Goal: Task Accomplishment & Management: Use online tool/utility

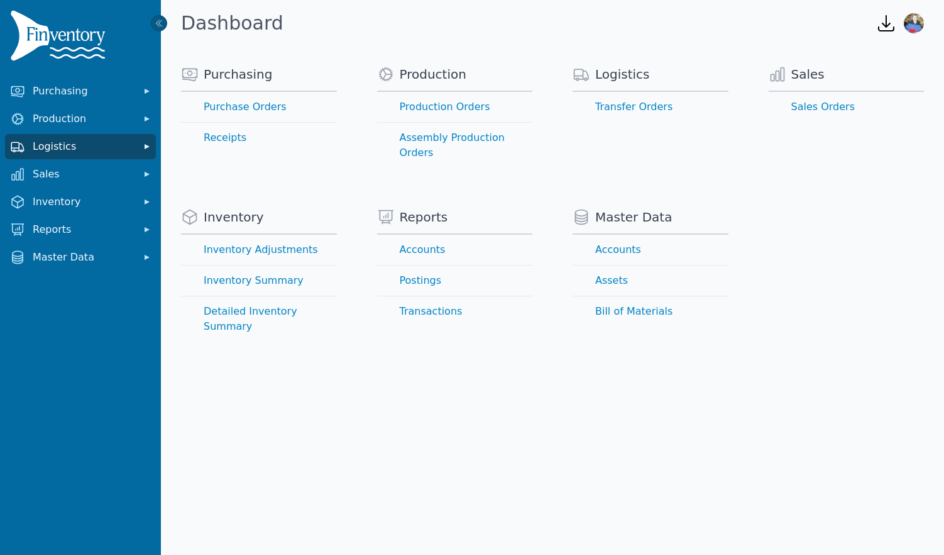
click at [91, 144] on span "Logistics" at bounding box center [83, 146] width 101 height 15
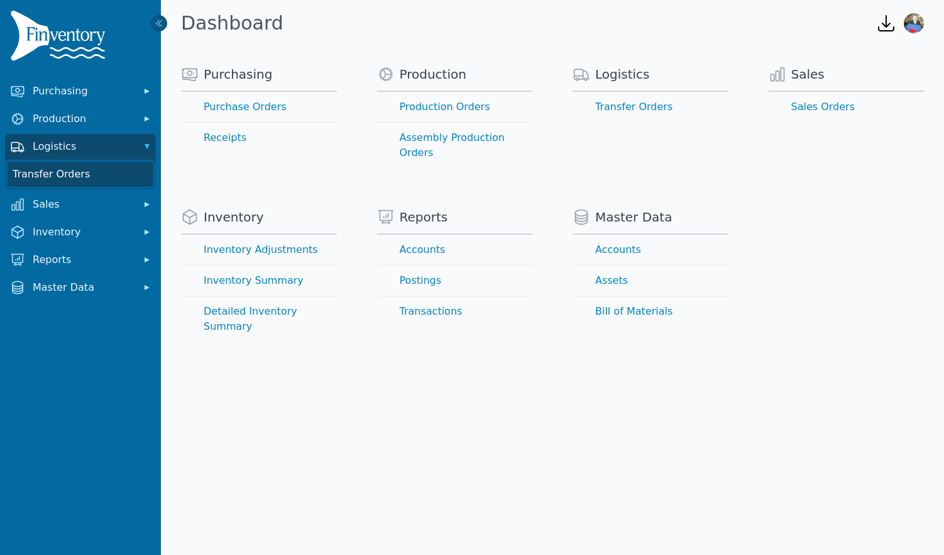
click at [80, 174] on link "Transfer Orders" at bounding box center [81, 174] width 146 height 25
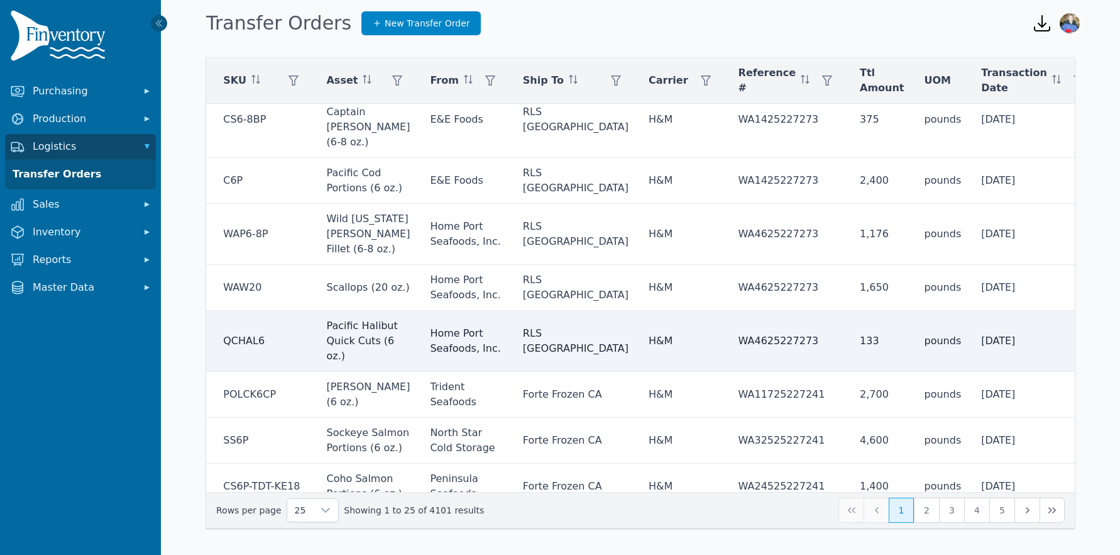
scroll to position [695, 379]
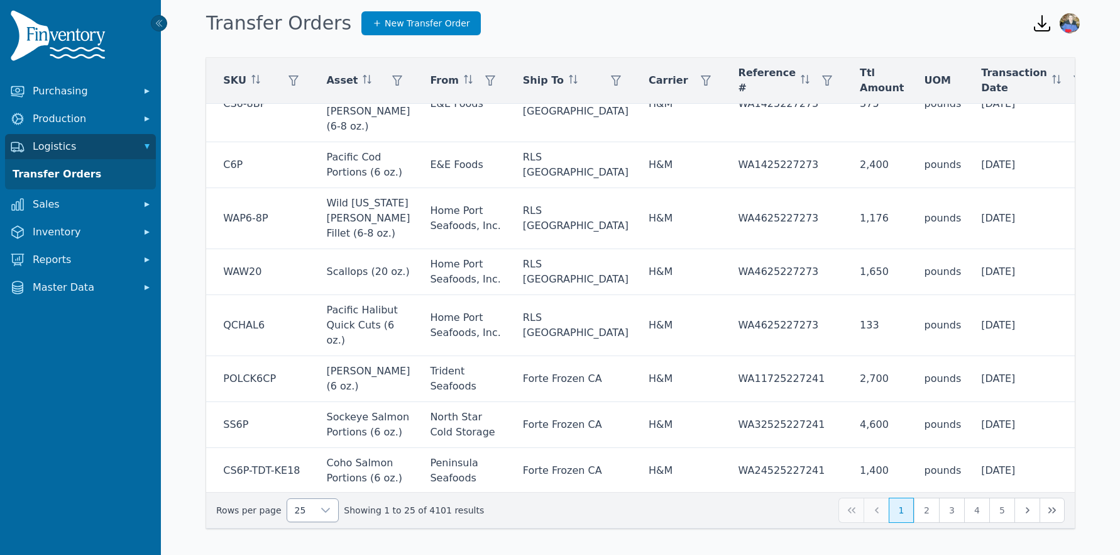
click at [321, 510] on icon at bounding box center [326, 510] width 10 height 10
click at [294, 482] on span "250" at bounding box center [301, 480] width 19 height 15
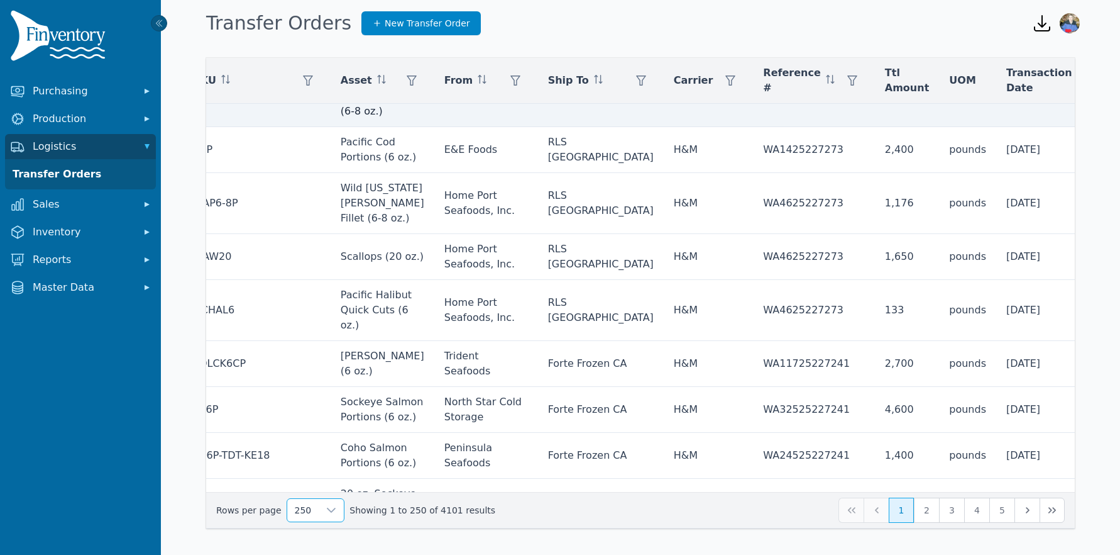
scroll to position [695, 418]
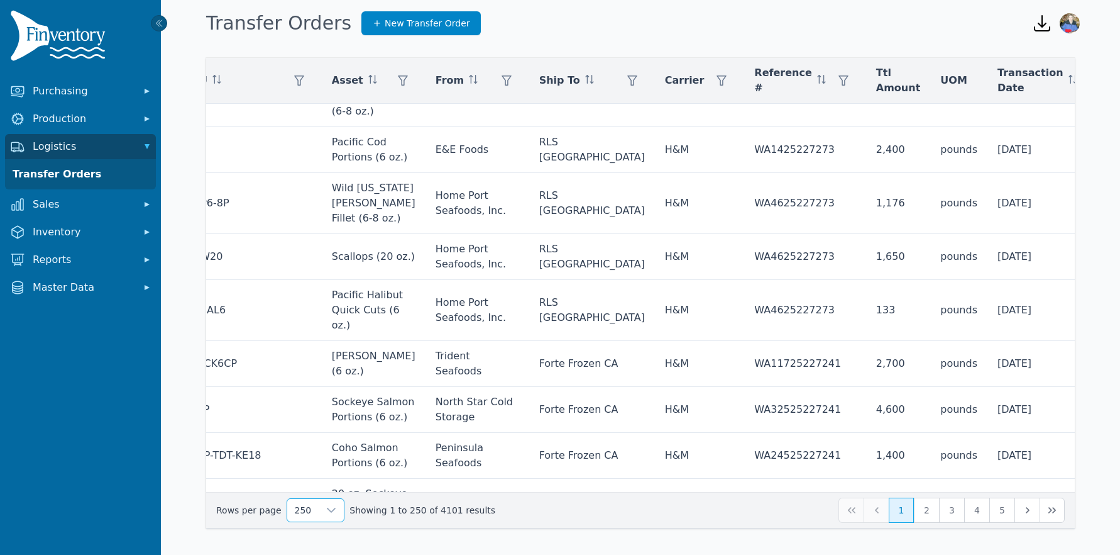
click at [944, 116] on icon at bounding box center [1043, 114] width 9 height 5
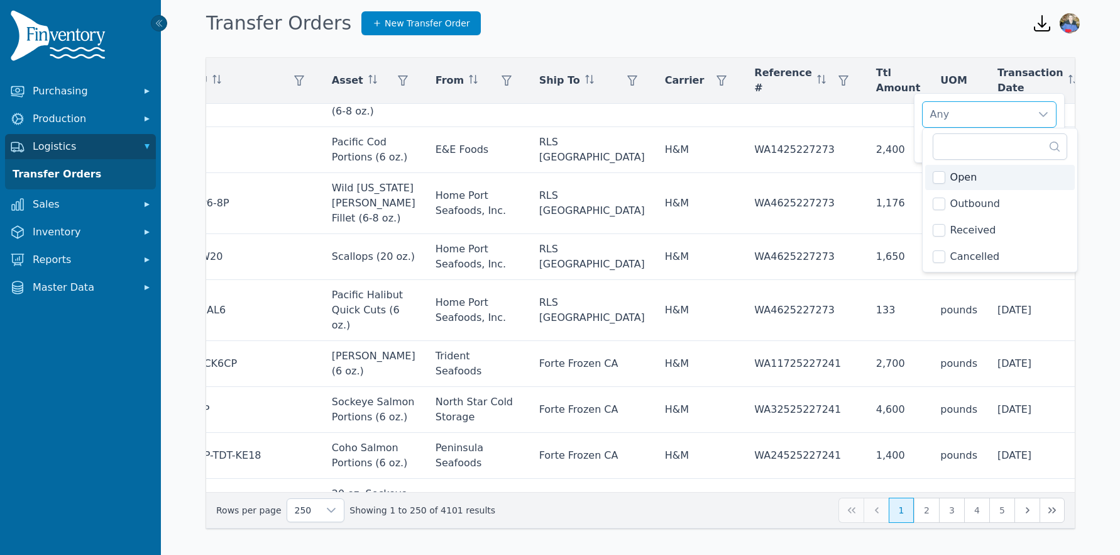
click at [944, 179] on span "Open" at bounding box center [964, 177] width 27 height 15
click at [944, 204] on span "Outbound" at bounding box center [976, 203] width 50 height 15
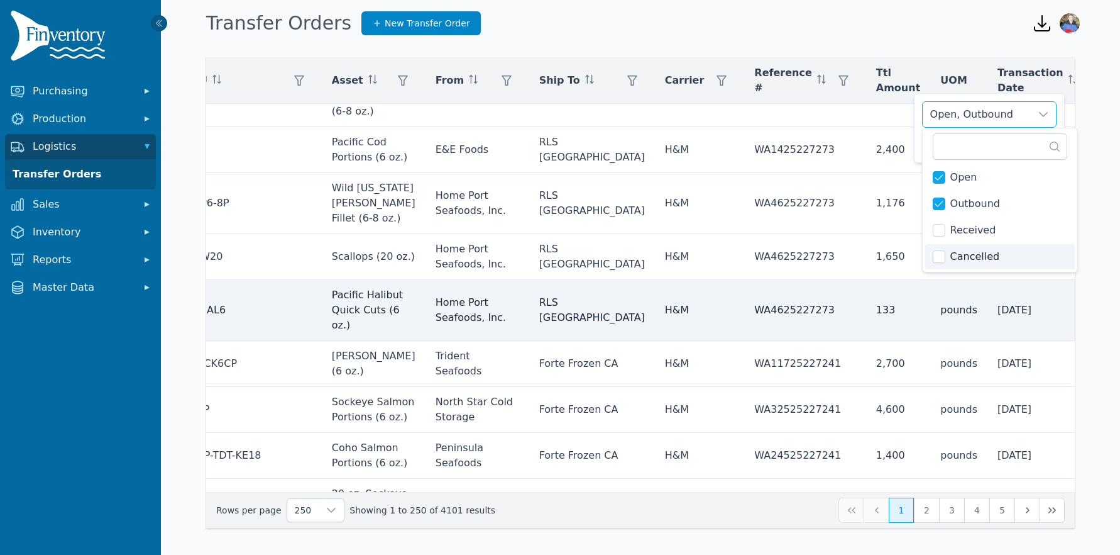
click at [944, 326] on td "[DATE]" at bounding box center [1053, 310] width 130 height 61
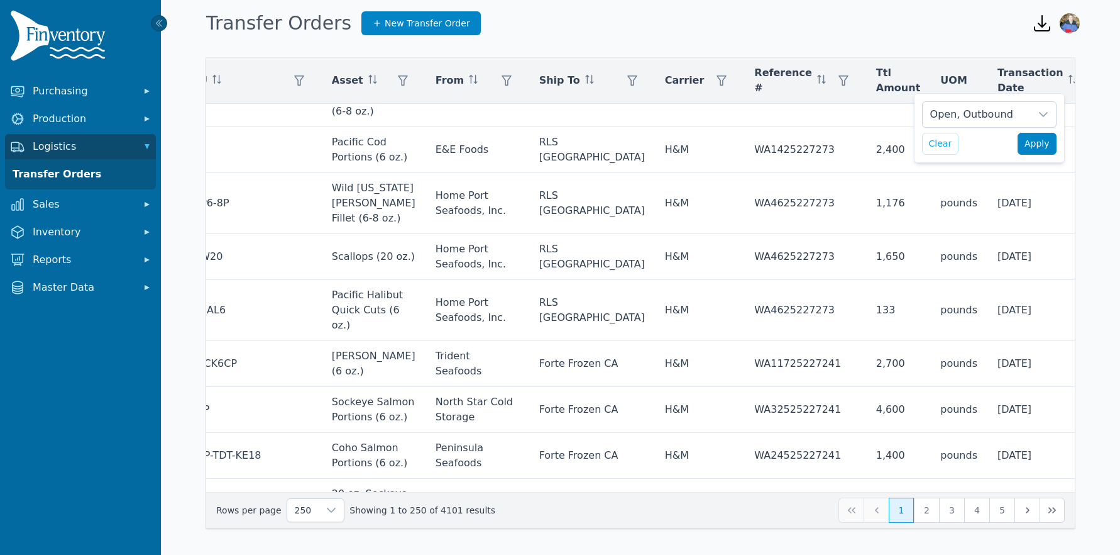
click at [944, 145] on span "Apply" at bounding box center [1037, 143] width 25 height 13
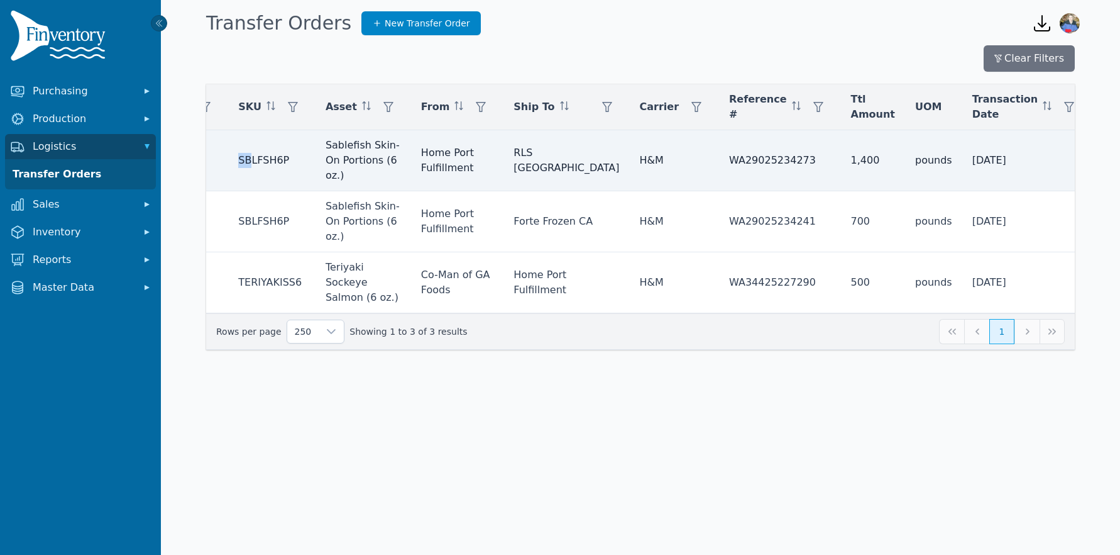
scroll to position [0, 362]
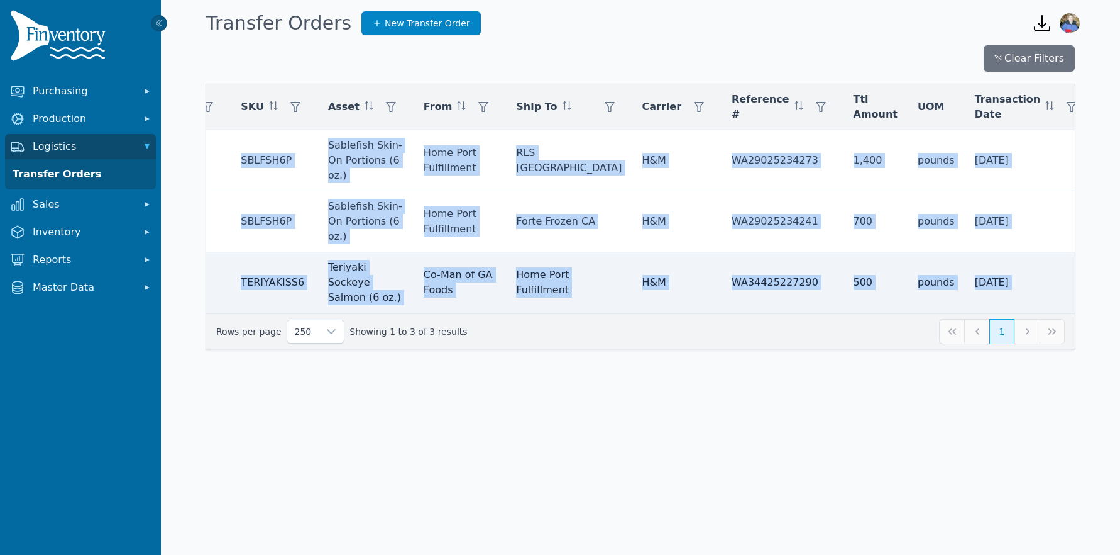
drag, startPoint x: 212, startPoint y: 162, endPoint x: 1053, endPoint y: 282, distance: 849.3
click at [944, 282] on tbody "12664 8/22/2025 8/28/2025 SBLFSH6P Sablefish Skin-On Portions (6 oz.) Home Port…" at bounding box center [520, 221] width 1351 height 183
copy tbody "SBLFSH6P Sablefish Skin-On Portions (6 oz.) Home Port Fulfillment RLS NJ H&M WA…"
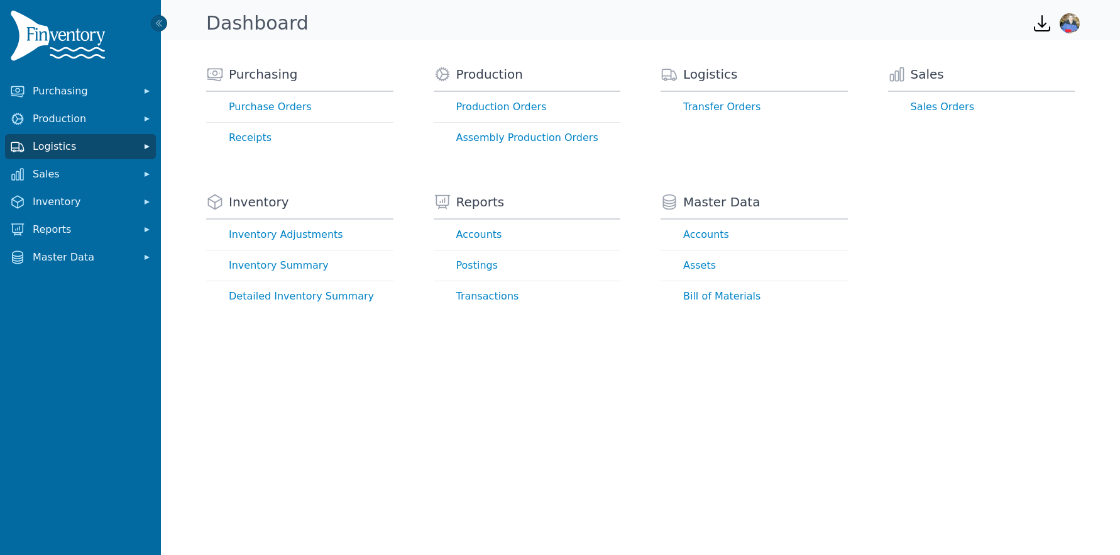
click at [82, 149] on span "Logistics" at bounding box center [83, 146] width 101 height 15
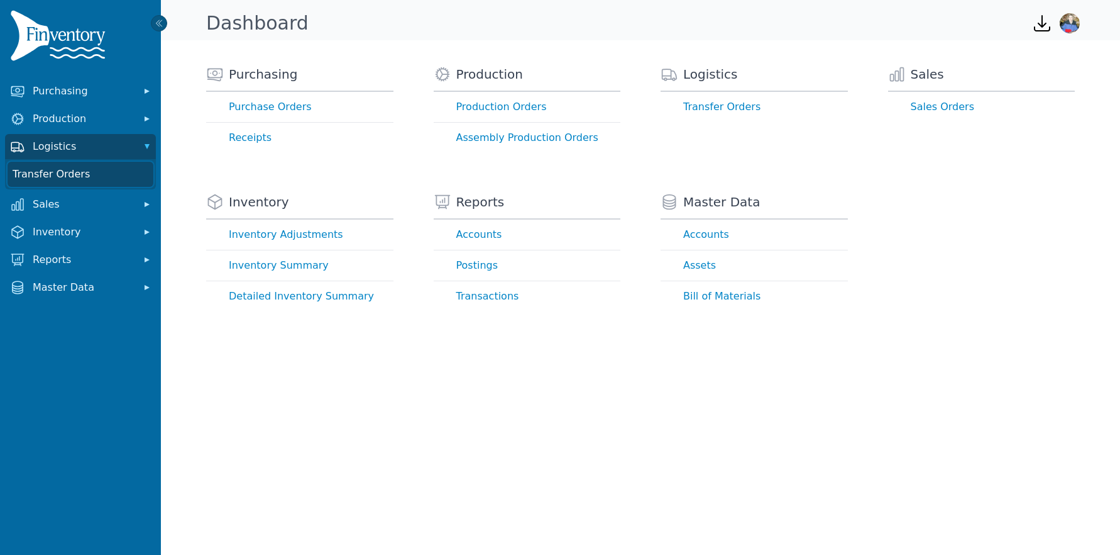
click at [68, 177] on link "Transfer Orders" at bounding box center [81, 174] width 146 height 25
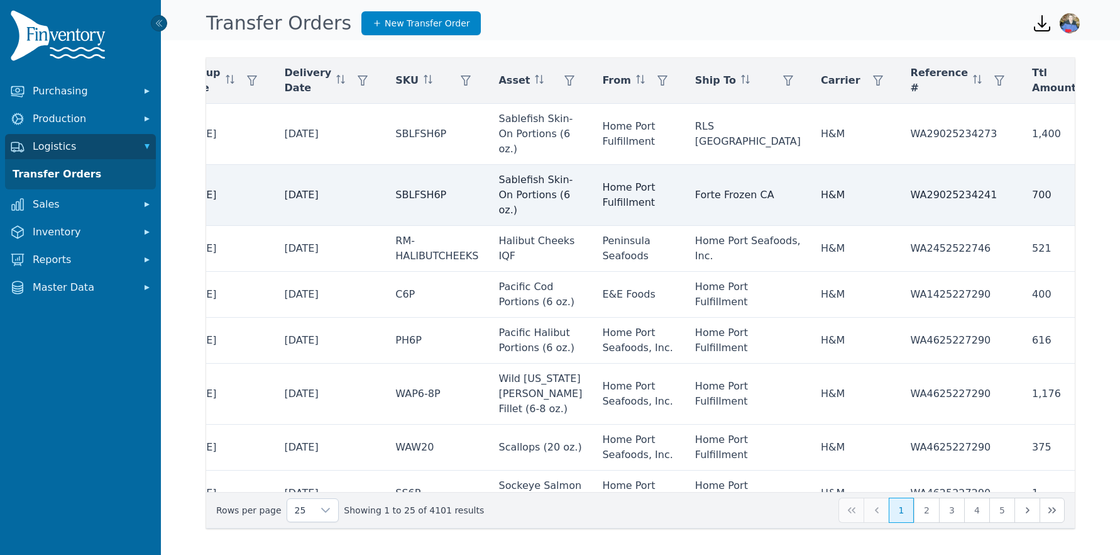
scroll to position [0, 379]
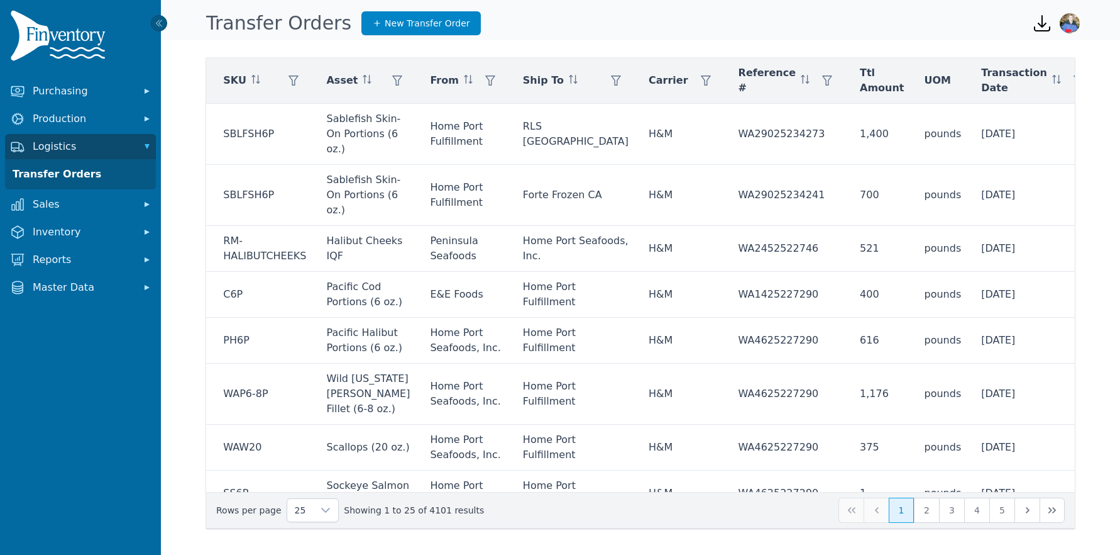
click at [1048, 111] on icon at bounding box center [1044, 114] width 10 height 10
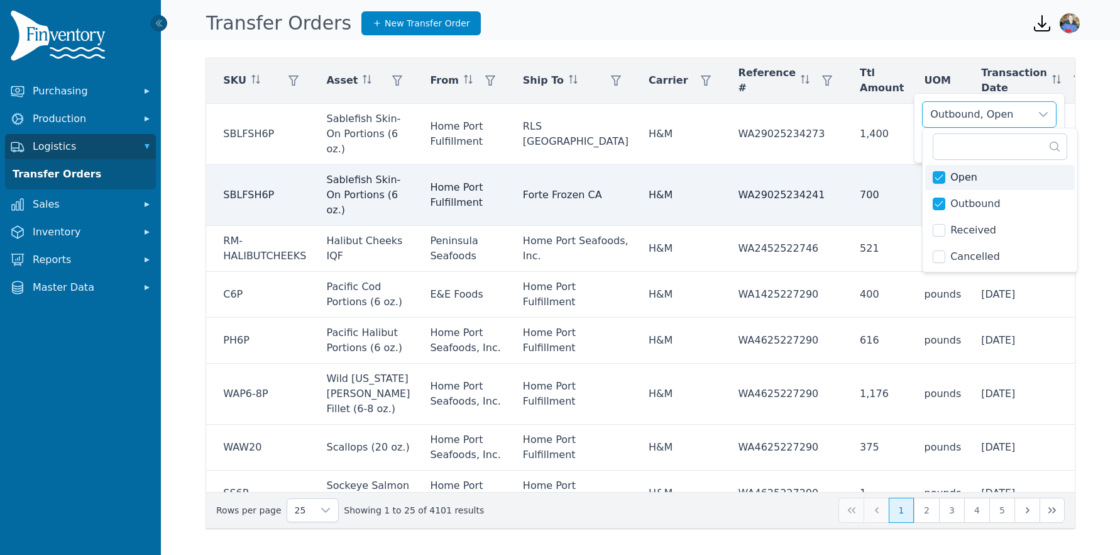
click at [971, 182] on td "[DATE]" at bounding box center [1036, 195] width 130 height 61
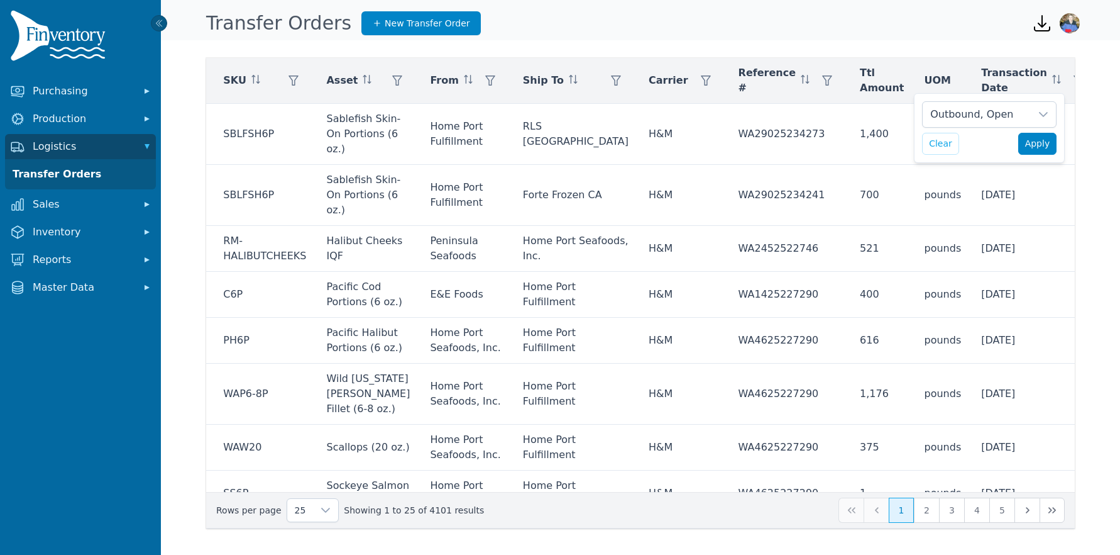
click at [1036, 148] on span "Apply" at bounding box center [1038, 143] width 25 height 13
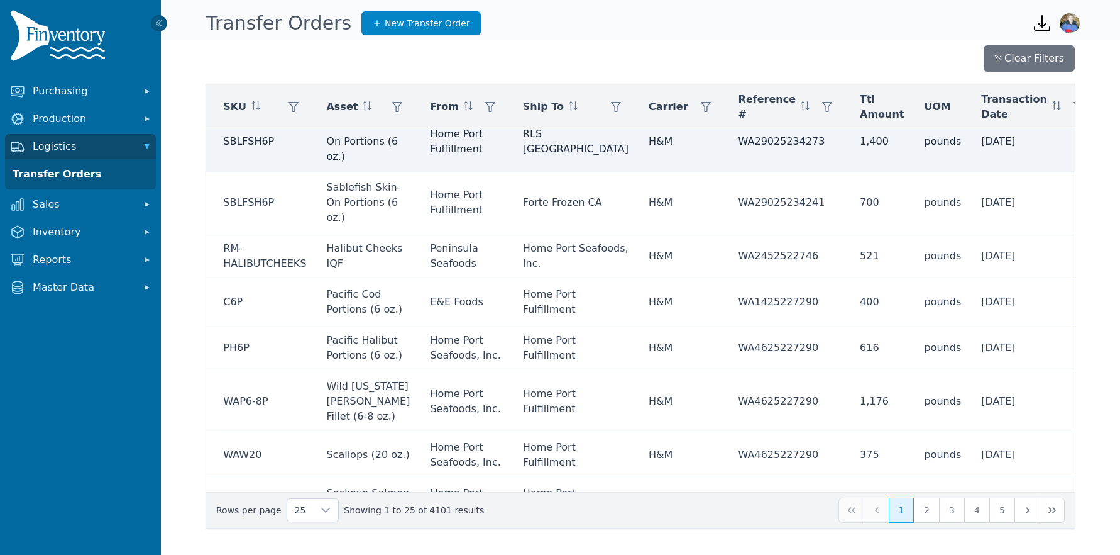
scroll to position [0, 379]
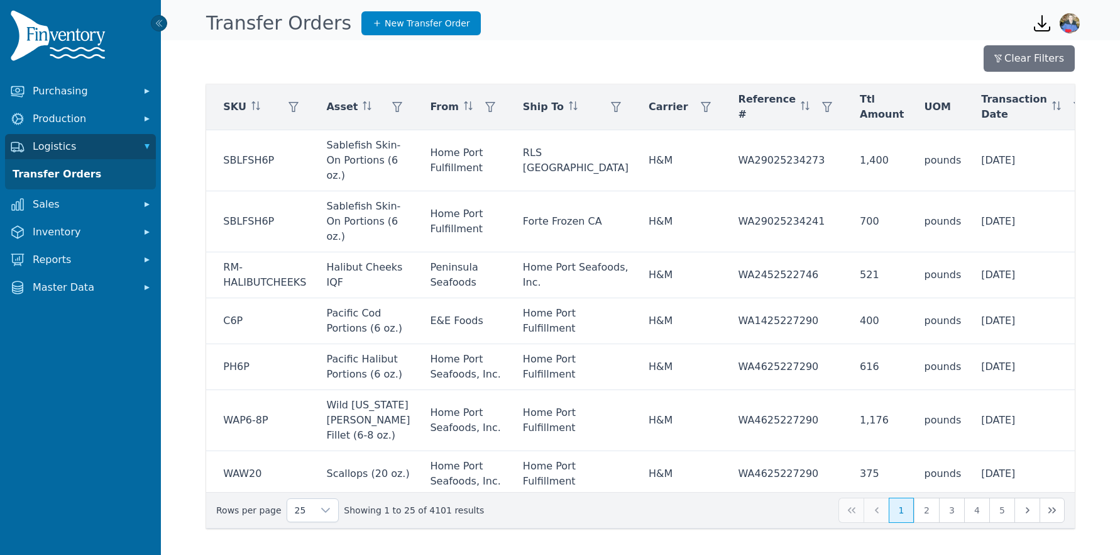
click at [1037, 167] on span "Apply" at bounding box center [1038, 169] width 25 height 13
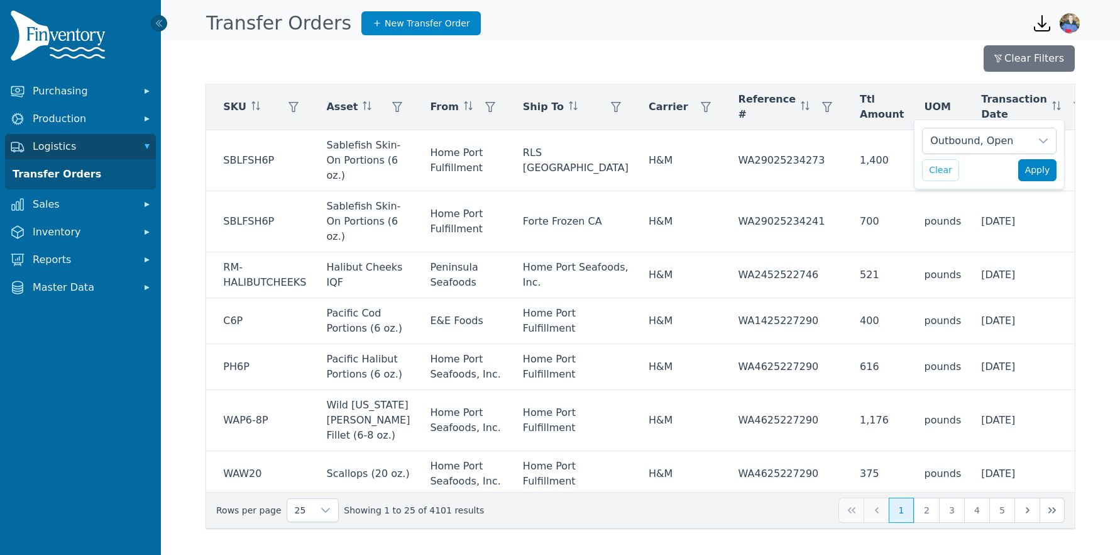
click at [1035, 167] on span "Apply" at bounding box center [1038, 169] width 25 height 13
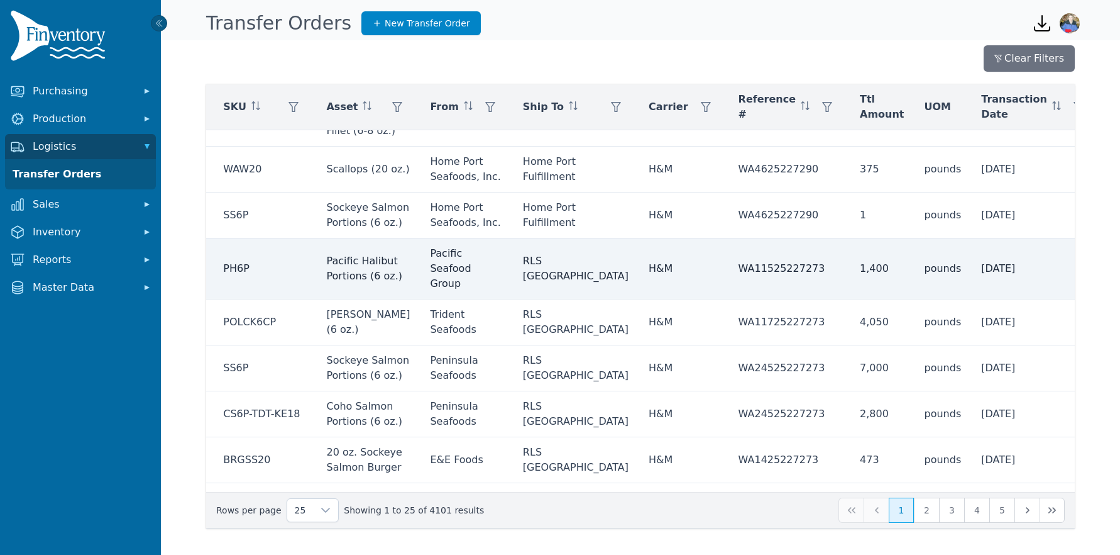
scroll to position [290, 379]
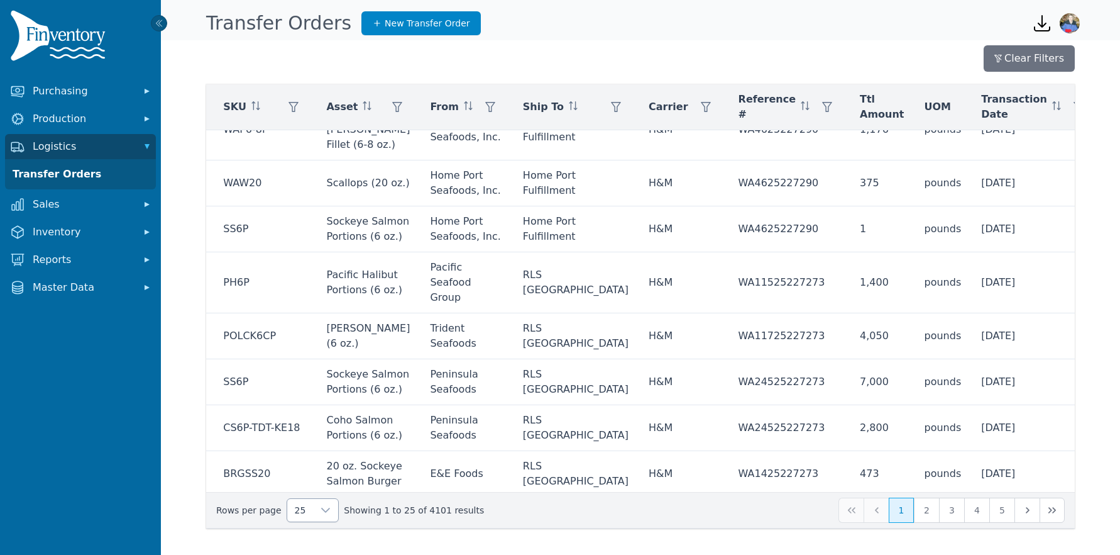
click at [320, 516] on div at bounding box center [325, 510] width 25 height 23
click at [311, 487] on li "250" at bounding box center [308, 480] width 46 height 25
click at [1037, 173] on span "Apply" at bounding box center [1038, 169] width 25 height 13
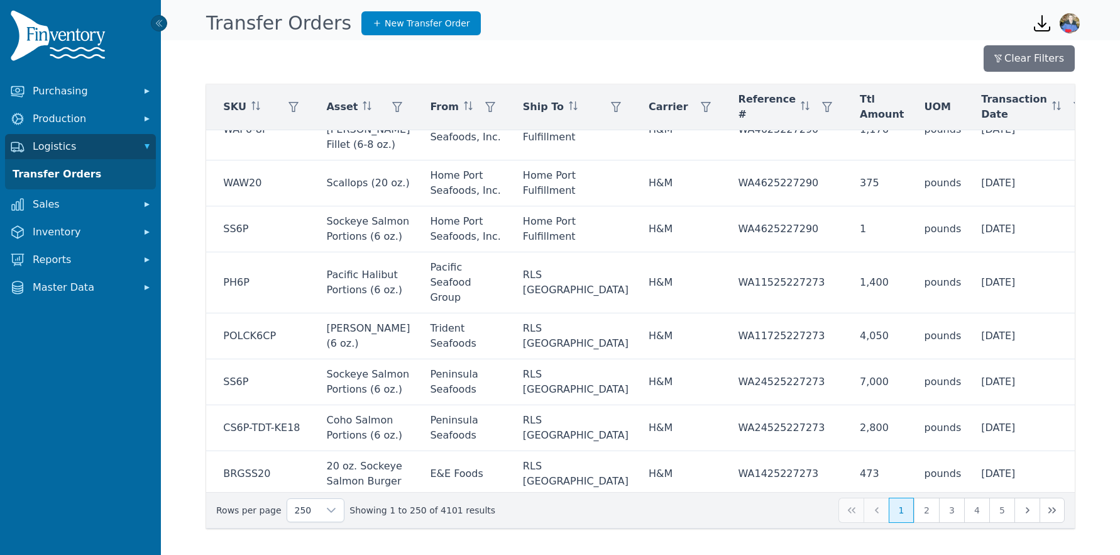
click at [1014, 142] on div "Outbound, Open" at bounding box center [977, 140] width 108 height 25
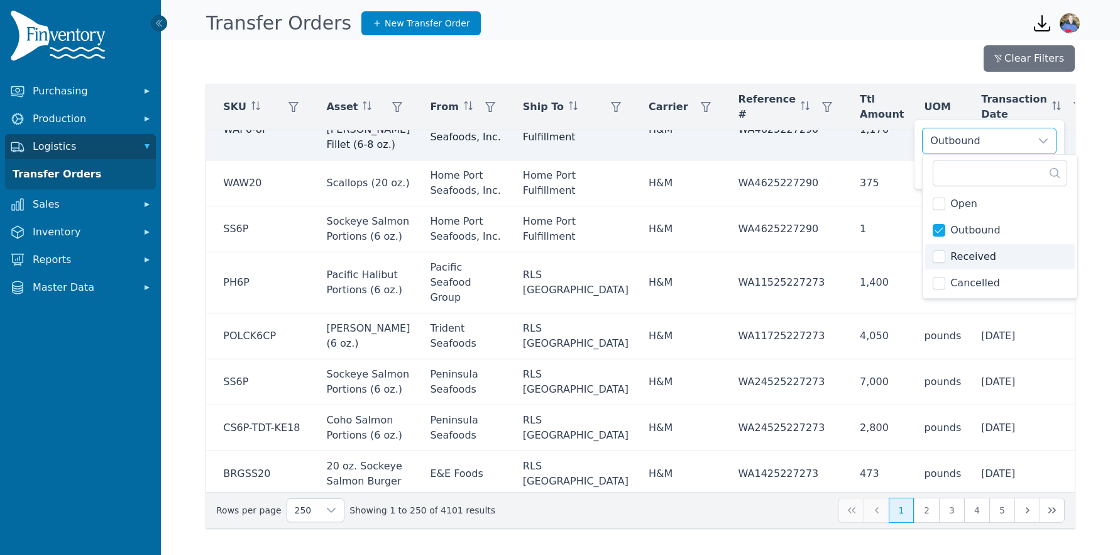
click at [971, 158] on td "8/18/2025" at bounding box center [1036, 129] width 130 height 61
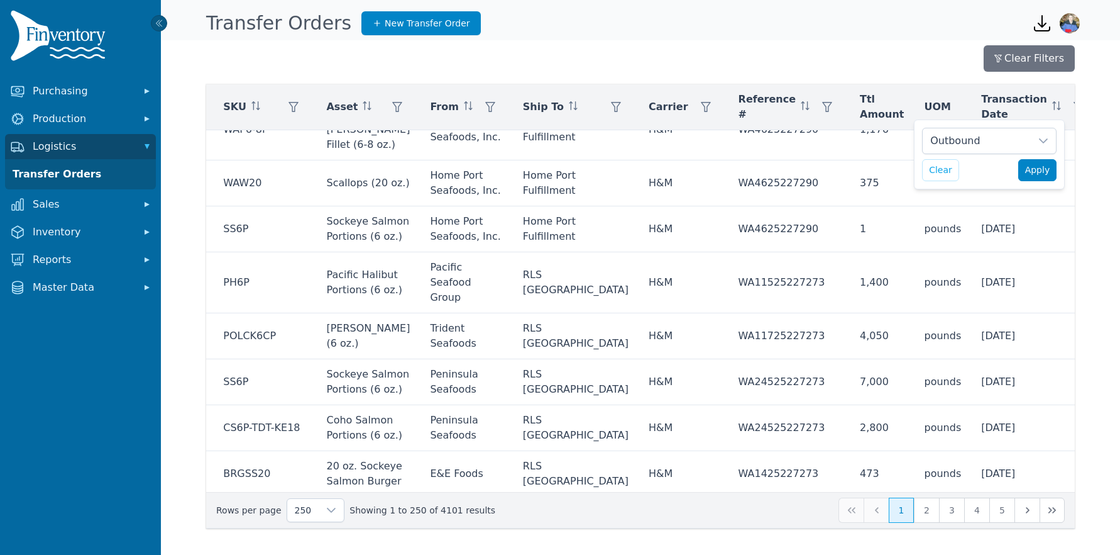
click at [1037, 170] on span "Apply" at bounding box center [1038, 169] width 25 height 13
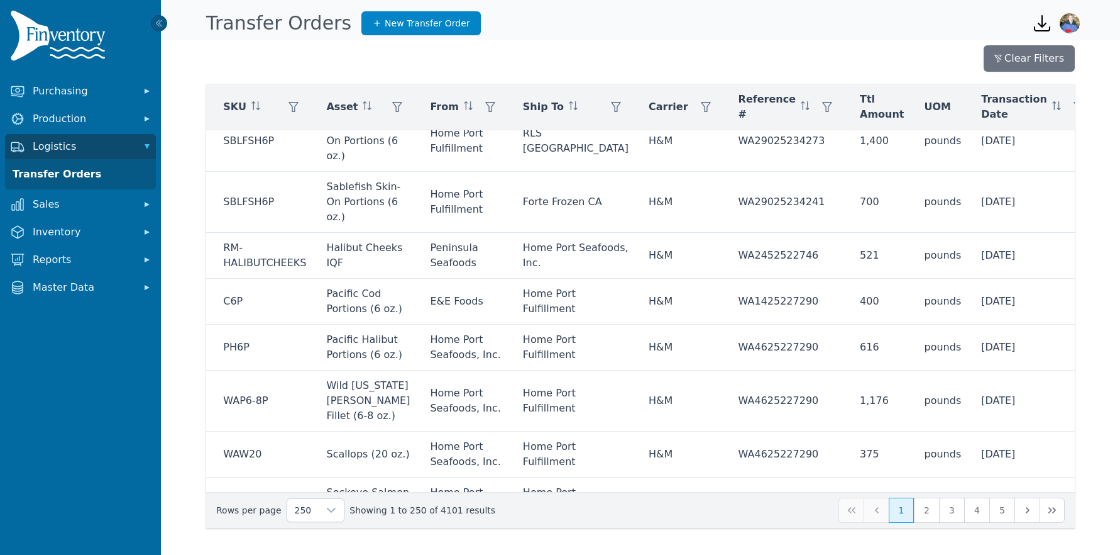
scroll to position [0, 379]
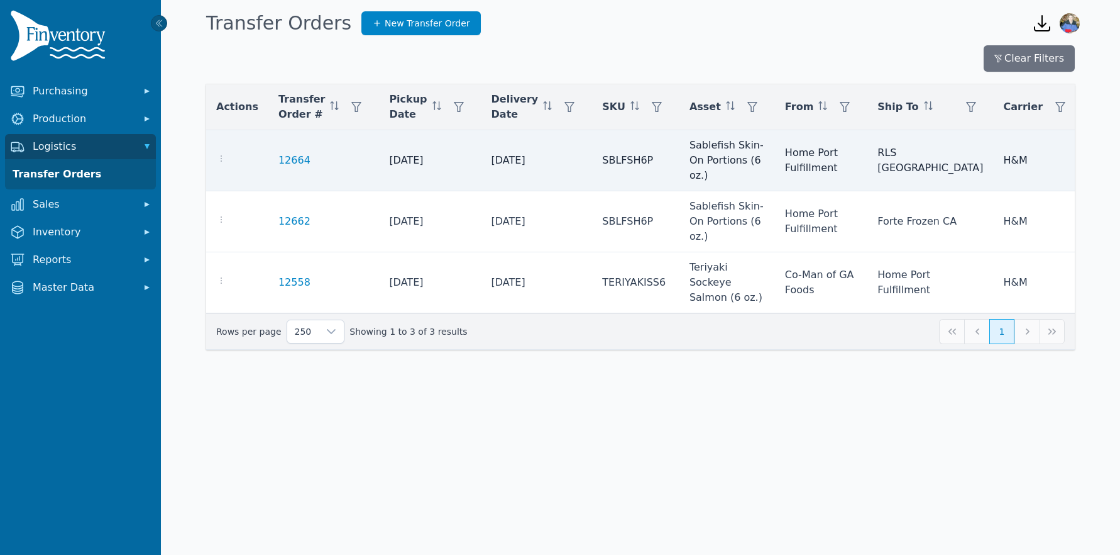
drag, startPoint x: 251, startPoint y: 155, endPoint x: 382, endPoint y: 189, distance: 135.7
click at [475, 272] on tbody "12664 [DATE] [DATE] SBLFSH6P Sablefish Skin-On Portions (6 oz.) Home Port Fulfi…" at bounding box center [881, 221] width 1351 height 183
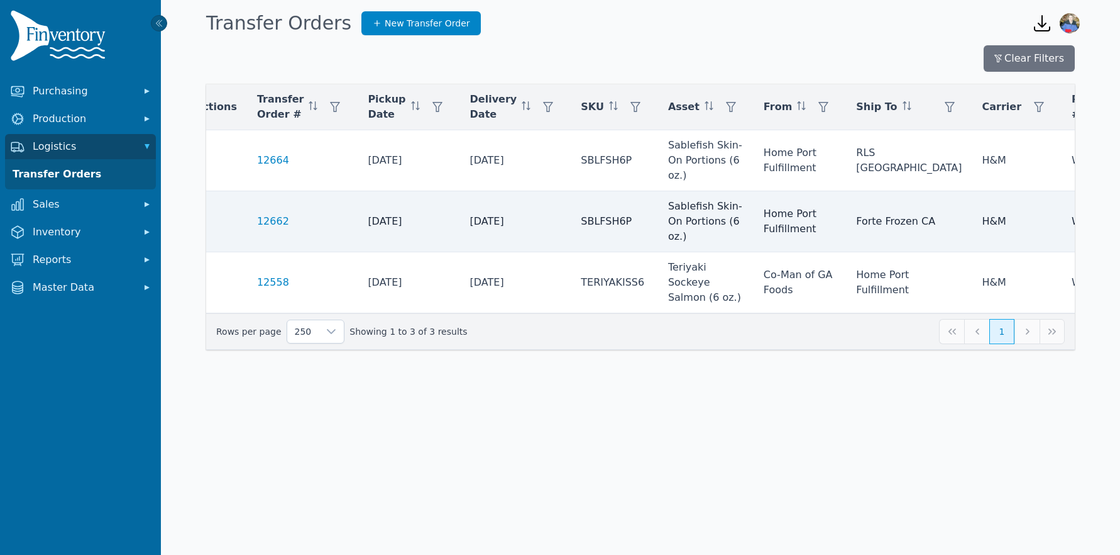
scroll to position [0, 25]
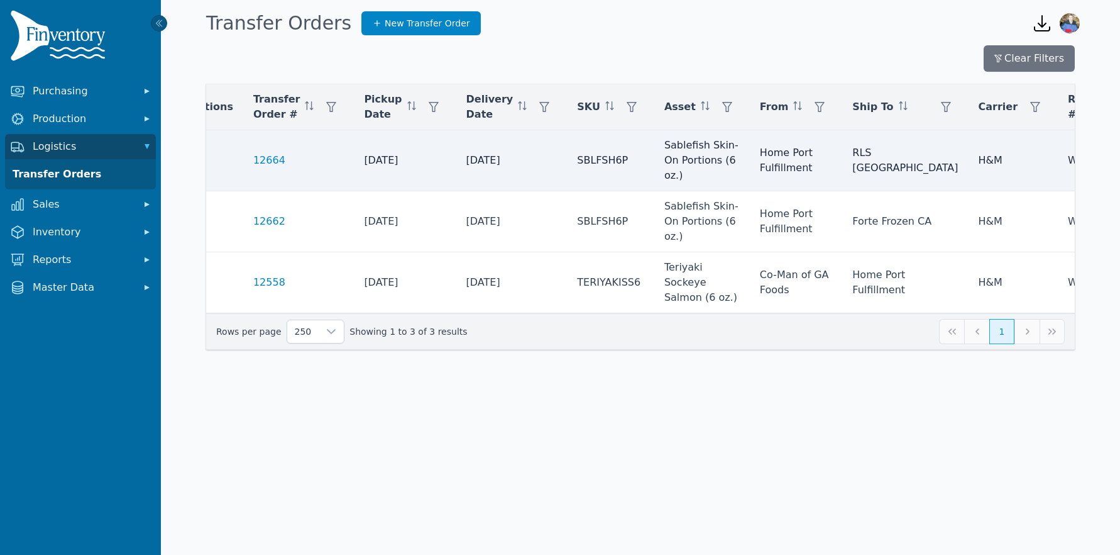
click at [235, 168] on td at bounding box center [212, 160] width 62 height 61
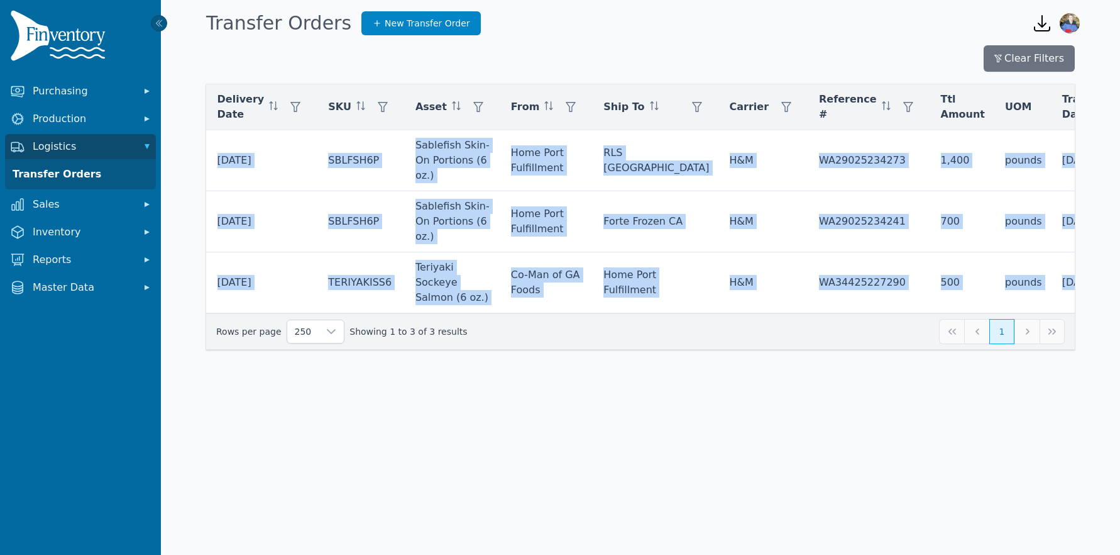
scroll to position [0, 364]
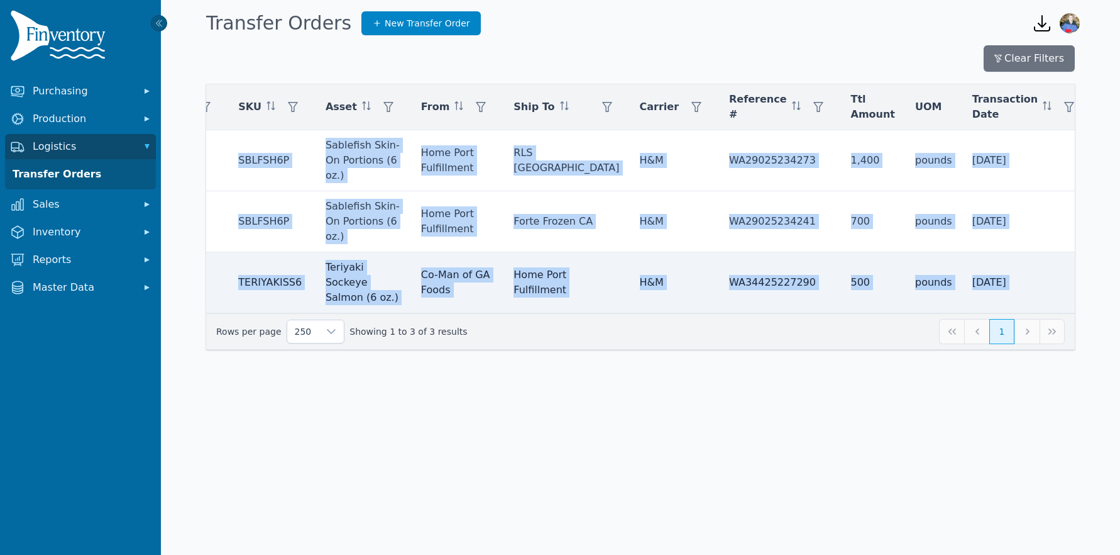
drag, startPoint x: 236, startPoint y: 157, endPoint x: 1040, endPoint y: 285, distance: 814.4
click at [1040, 285] on tbody "12664 8/22/2025 8/28/2025 SBLFSH6P Sablefish Skin-On Portions (6 oz.) Home Port…" at bounding box center [517, 221] width 1351 height 183
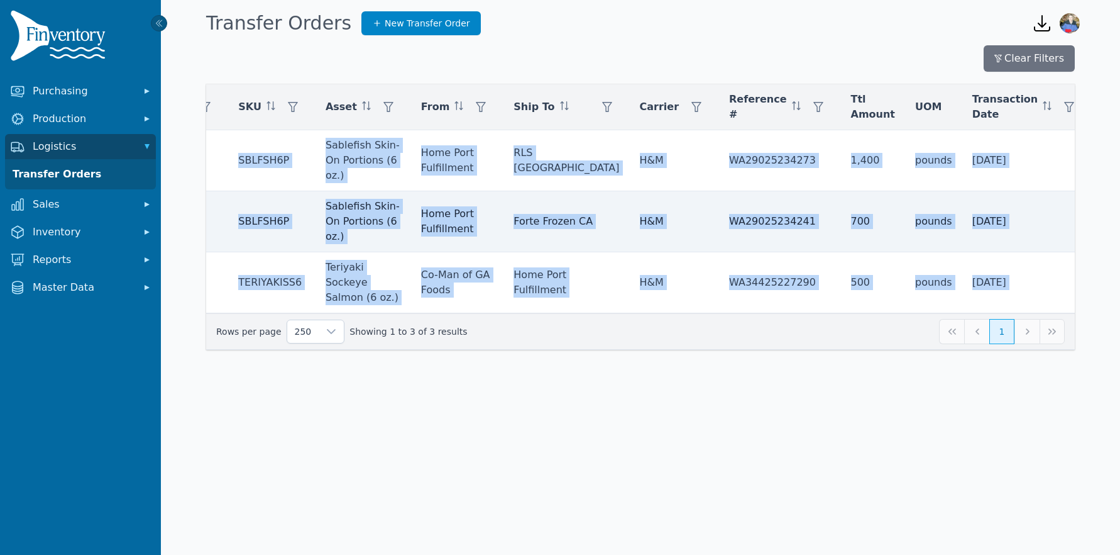
copy tbody "12664 8/22/2025 8/28/2025 SBLFSH6P Sablefish Skin-On Portions (6 oz.) Home Port…"
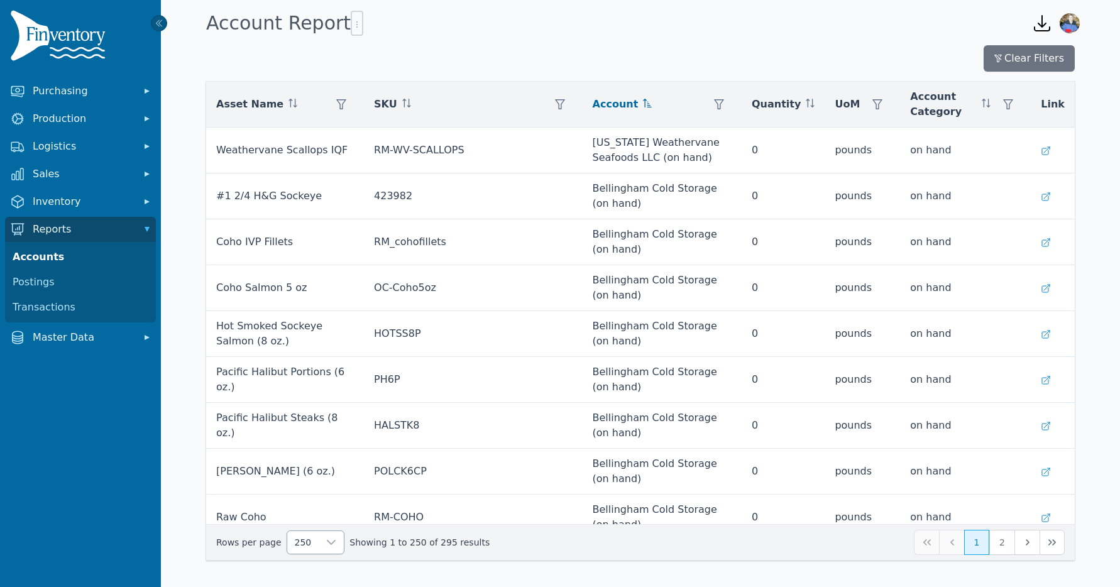
click at [328, 541] on icon at bounding box center [331, 542] width 9 height 5
click at [319, 513] on li "250" at bounding box center [310, 513] width 51 height 25
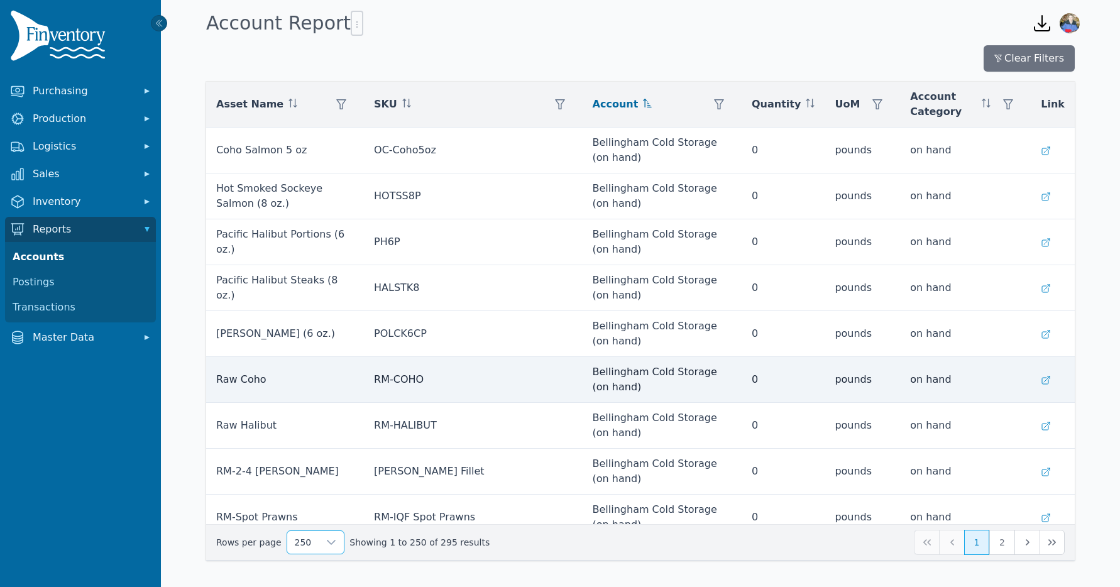
scroll to position [144, 0]
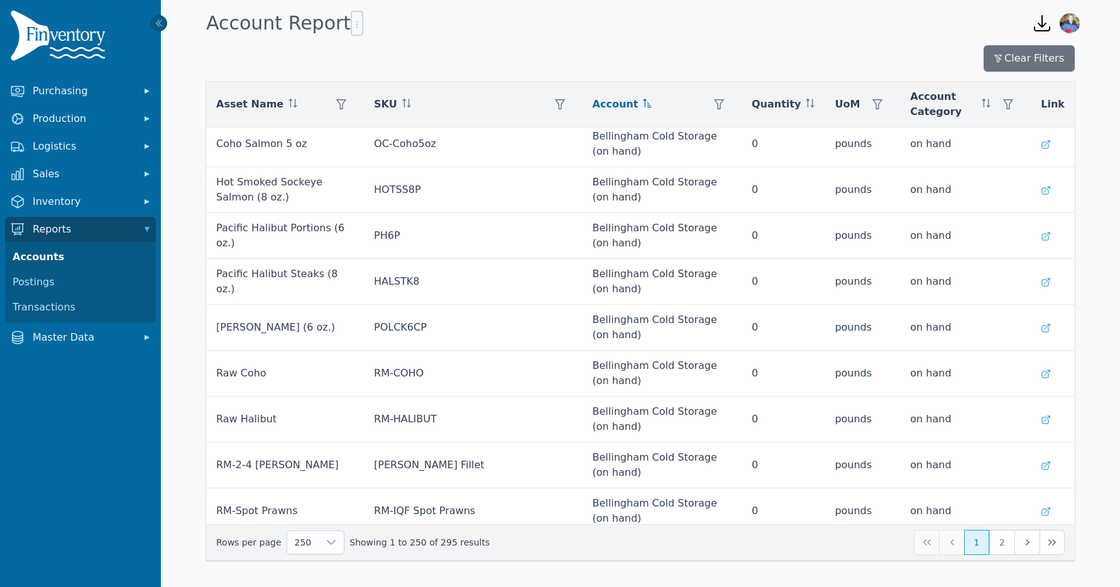
click at [1041, 24] on icon "button" at bounding box center [1042, 23] width 20 height 20
click at [352, 24] on icon "button" at bounding box center [357, 24] width 10 height 10
click at [384, 48] on span "Export .csv" at bounding box center [377, 50] width 72 height 10
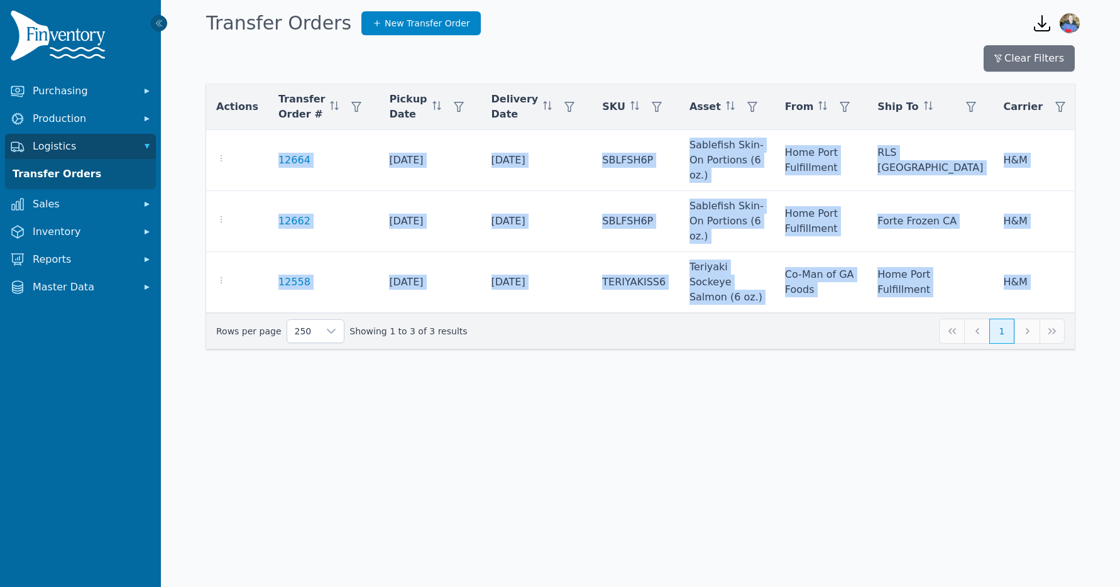
scroll to position [0, 364]
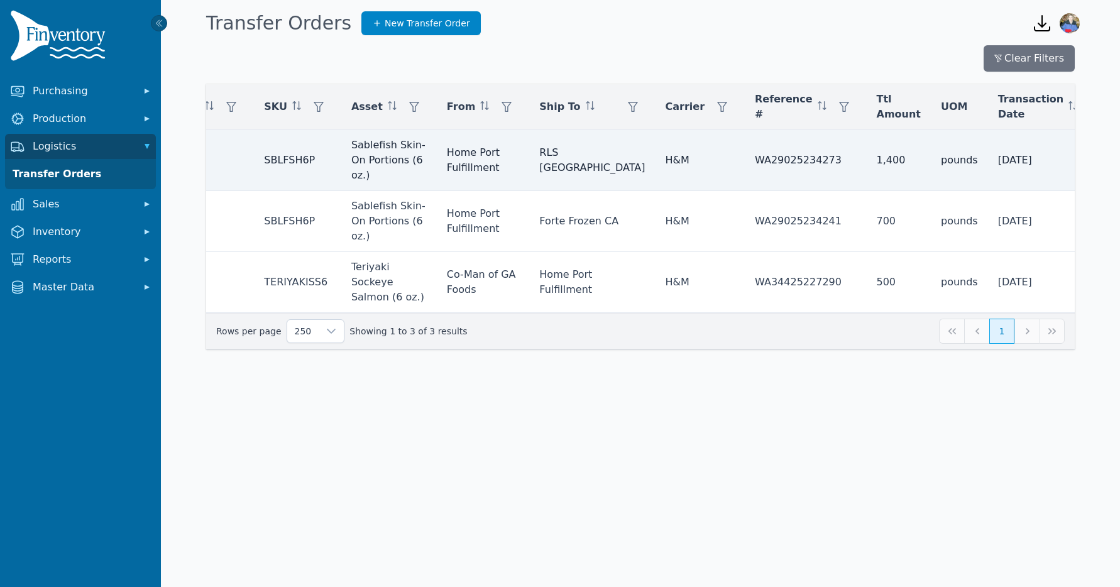
scroll to position [0, 348]
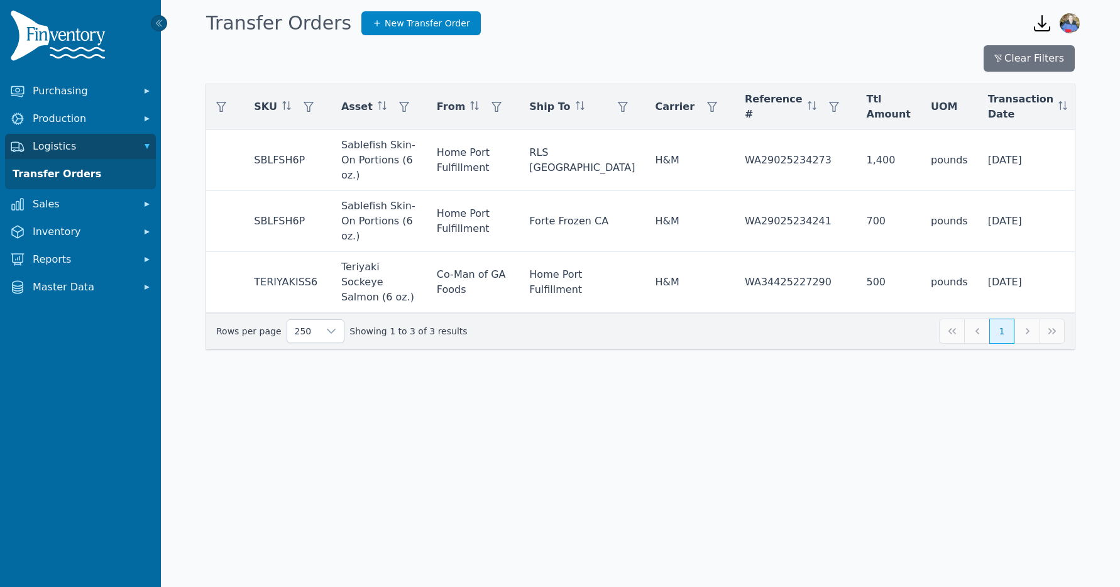
click at [1061, 141] on icon at bounding box center [1059, 140] width 9 height 5
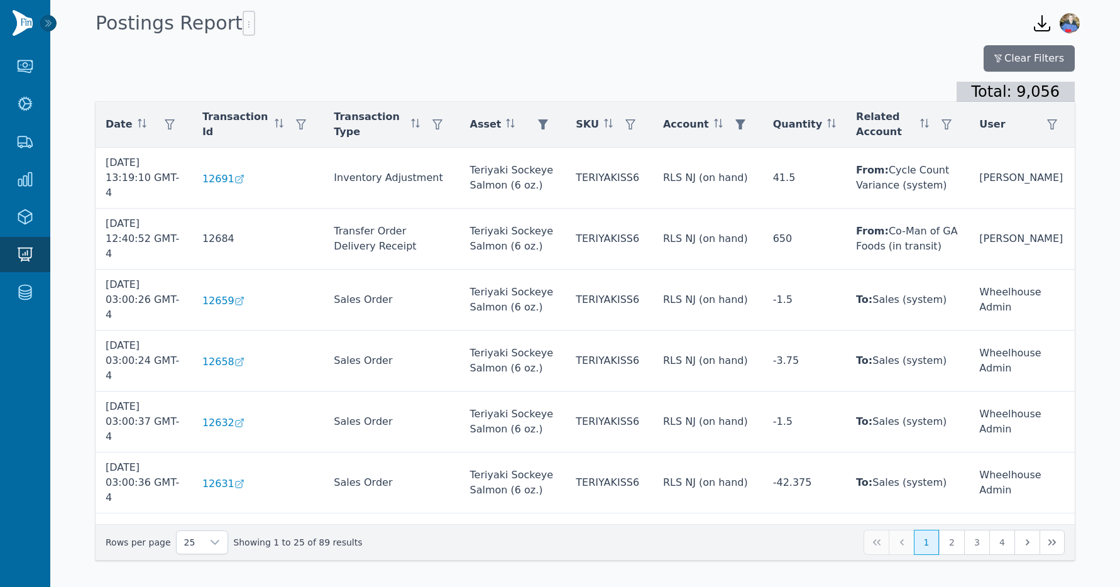
scroll to position [418, 0]
